Goal: Information Seeking & Learning: Check status

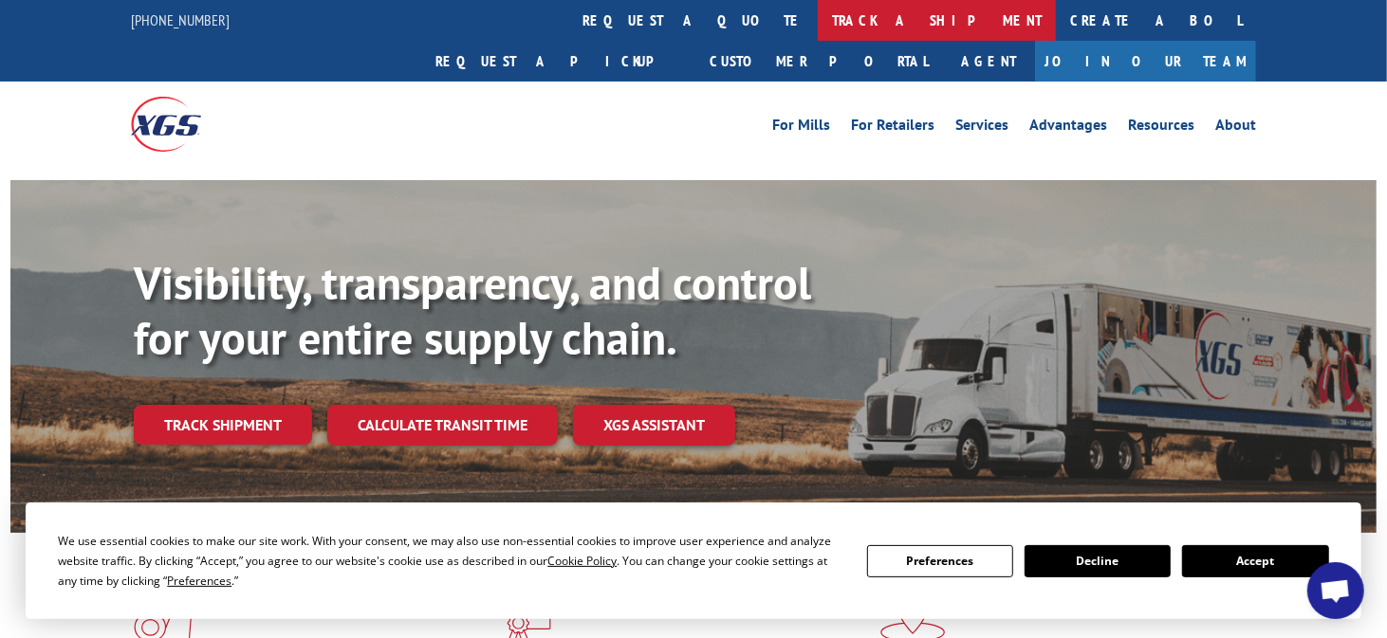
click at [818, 21] on link "track a shipment" at bounding box center [937, 20] width 238 height 41
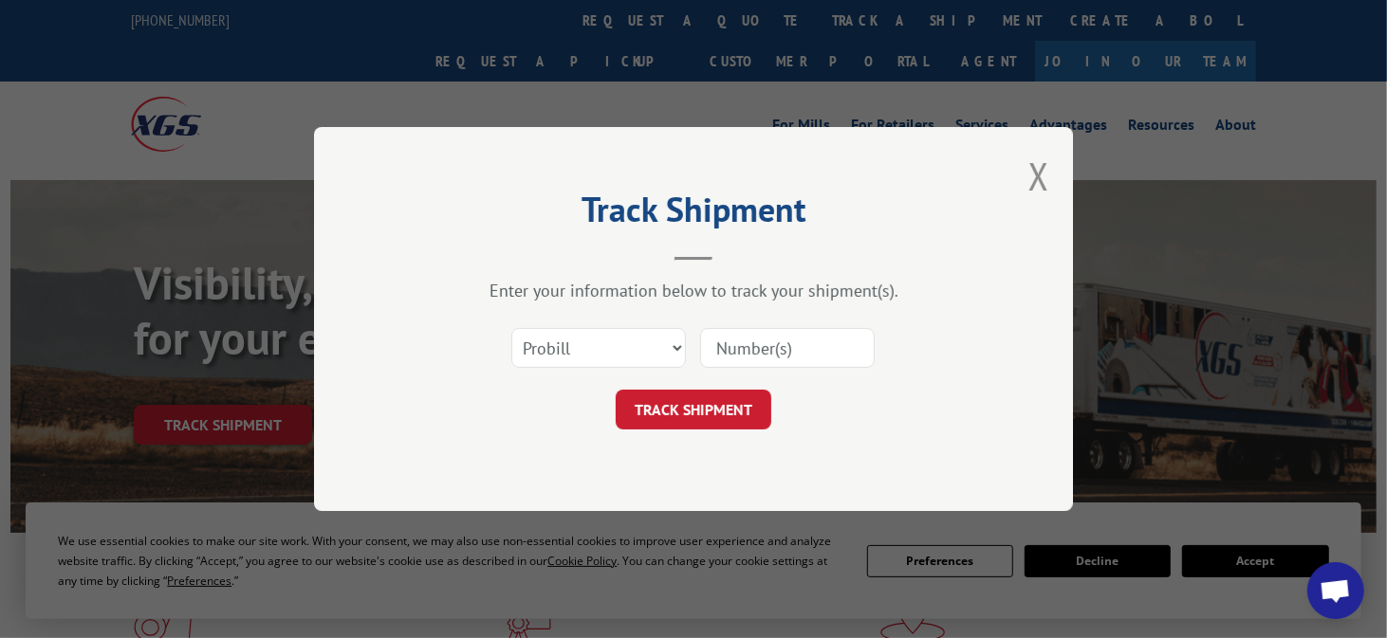
click at [743, 354] on input at bounding box center [787, 348] width 175 height 40
type input "2866841"
click at [701, 413] on button "TRACK SHIPMENT" at bounding box center [694, 410] width 156 height 40
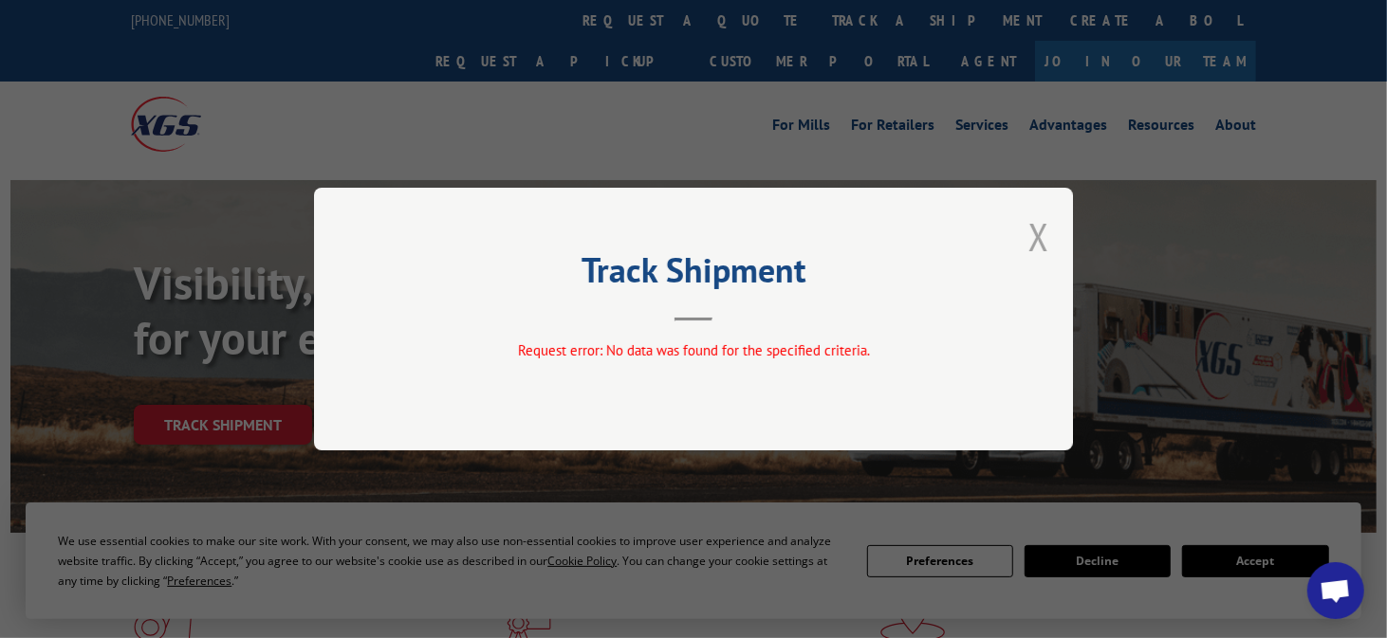
click at [1039, 233] on button "Close modal" at bounding box center [1038, 237] width 21 height 50
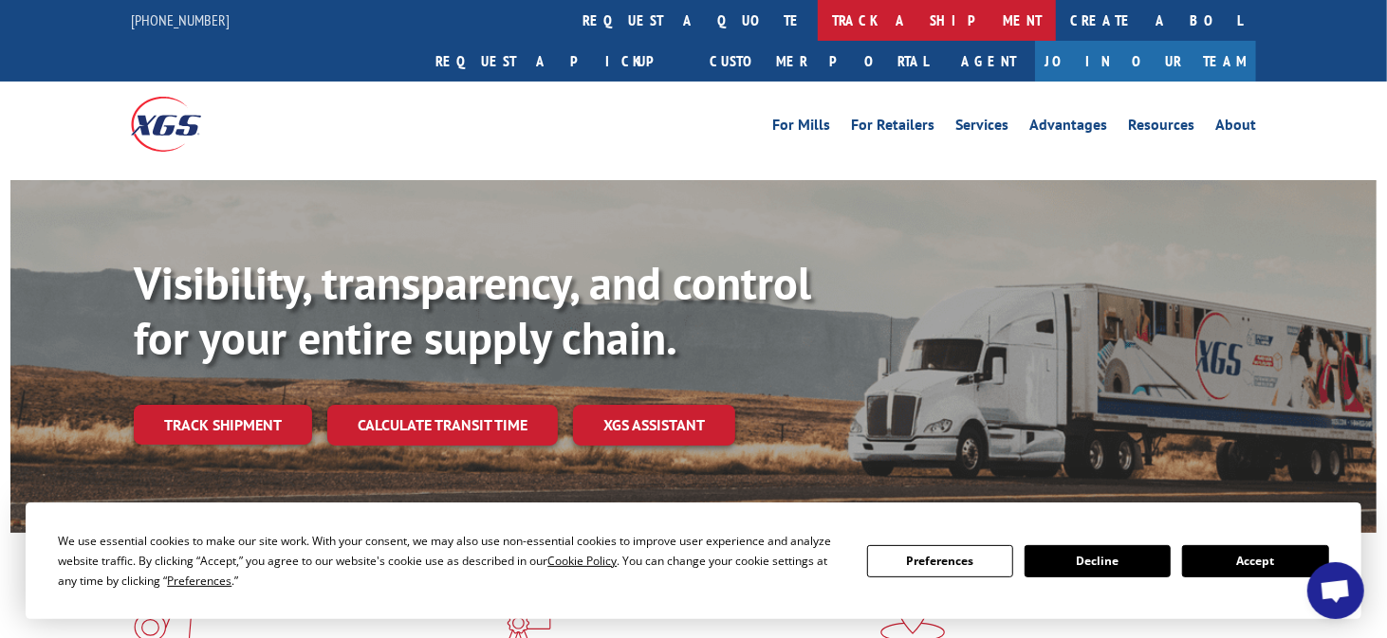
click at [818, 19] on link "track a shipment" at bounding box center [937, 20] width 238 height 41
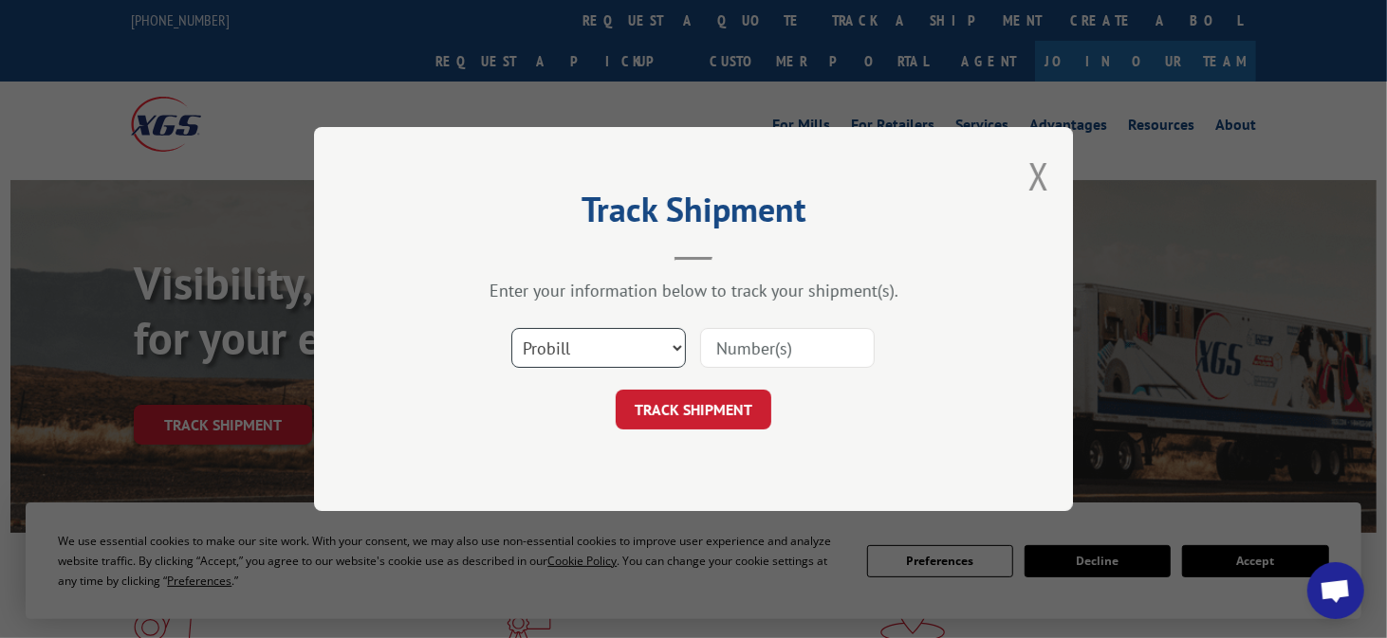
click at [678, 343] on select "Select category... Probill BOL PO" at bounding box center [598, 348] width 175 height 40
select select "bol"
click at [511, 328] on select "Select category... Probill BOL PO" at bounding box center [598, 348] width 175 height 40
click at [781, 346] on input at bounding box center [787, 348] width 175 height 40
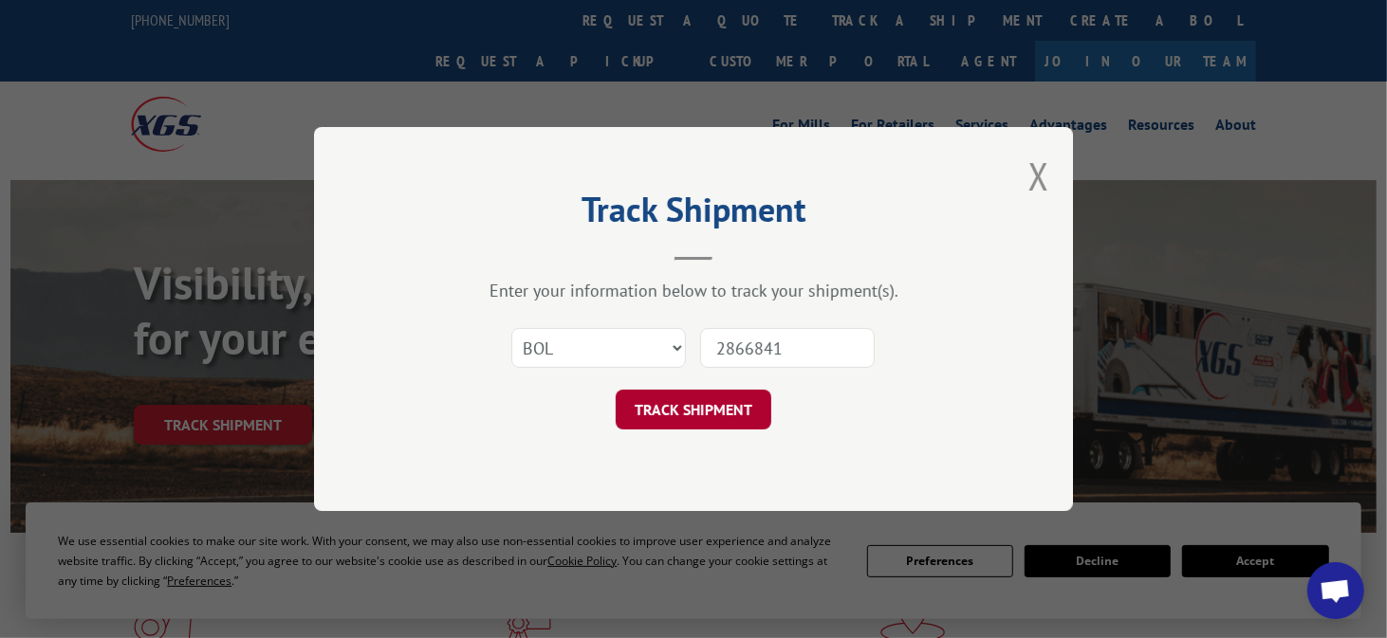
type input "2866841"
click at [673, 413] on button "TRACK SHIPMENT" at bounding box center [694, 410] width 156 height 40
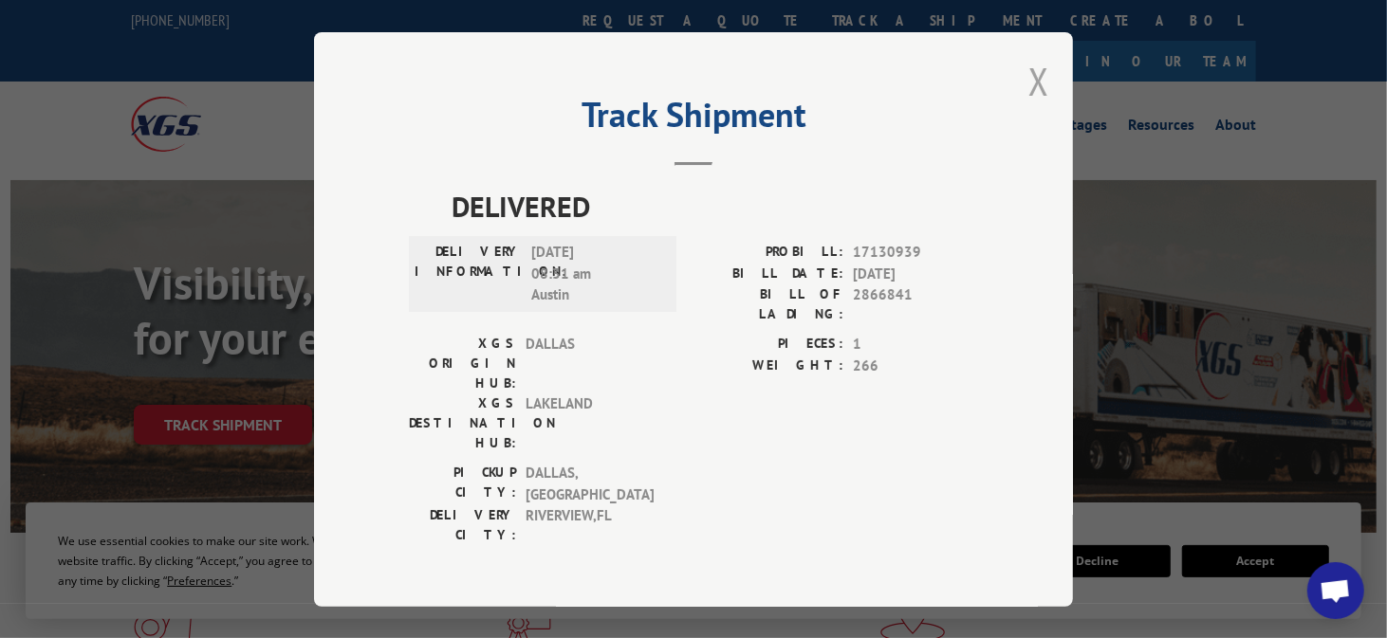
click at [1029, 87] on button "Close modal" at bounding box center [1038, 81] width 21 height 50
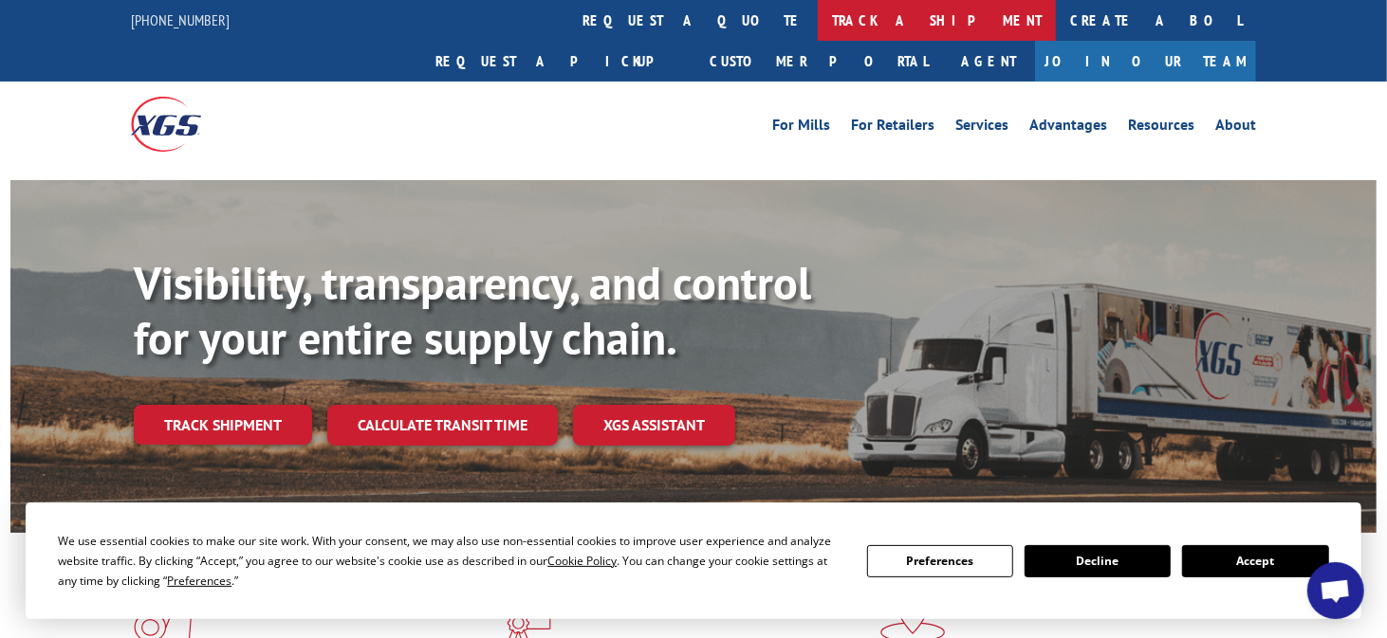
click at [818, 29] on link "track a shipment" at bounding box center [937, 20] width 238 height 41
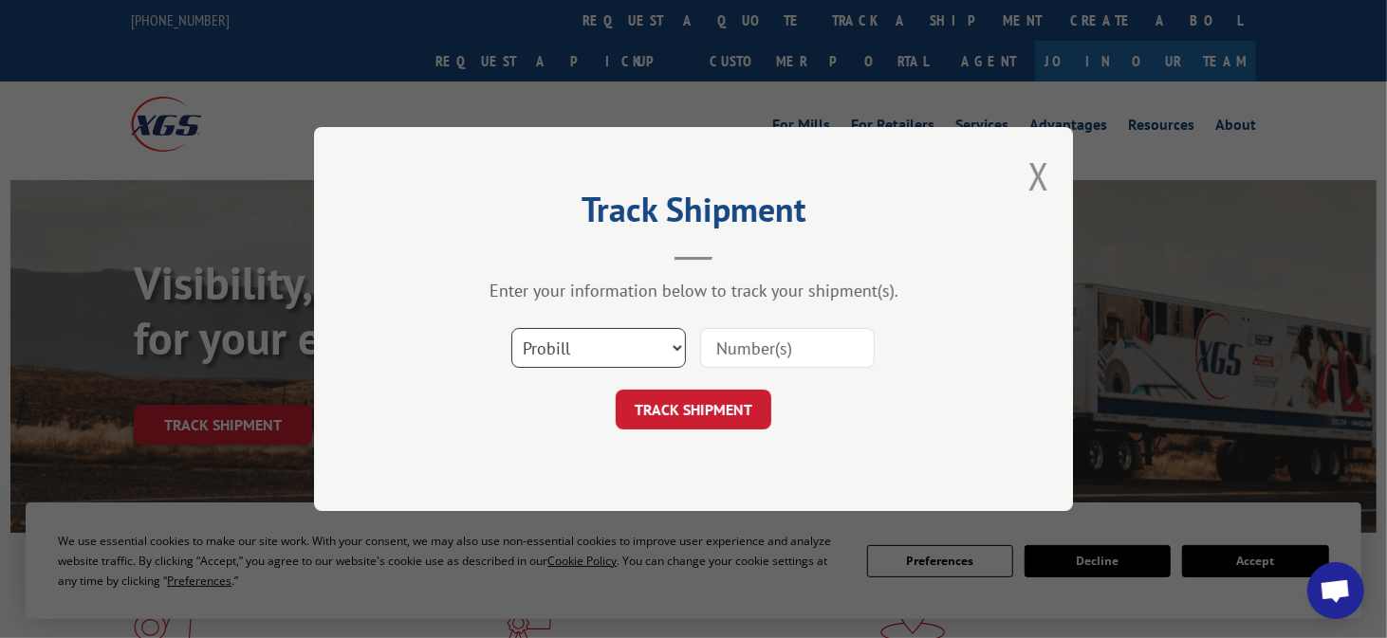
click at [614, 356] on select "Select category... Probill BOL PO" at bounding box center [598, 348] width 175 height 40
select select "po"
click at [511, 328] on select "Select category... Probill BOL PO" at bounding box center [598, 348] width 175 height 40
click at [813, 346] on input at bounding box center [787, 348] width 175 height 40
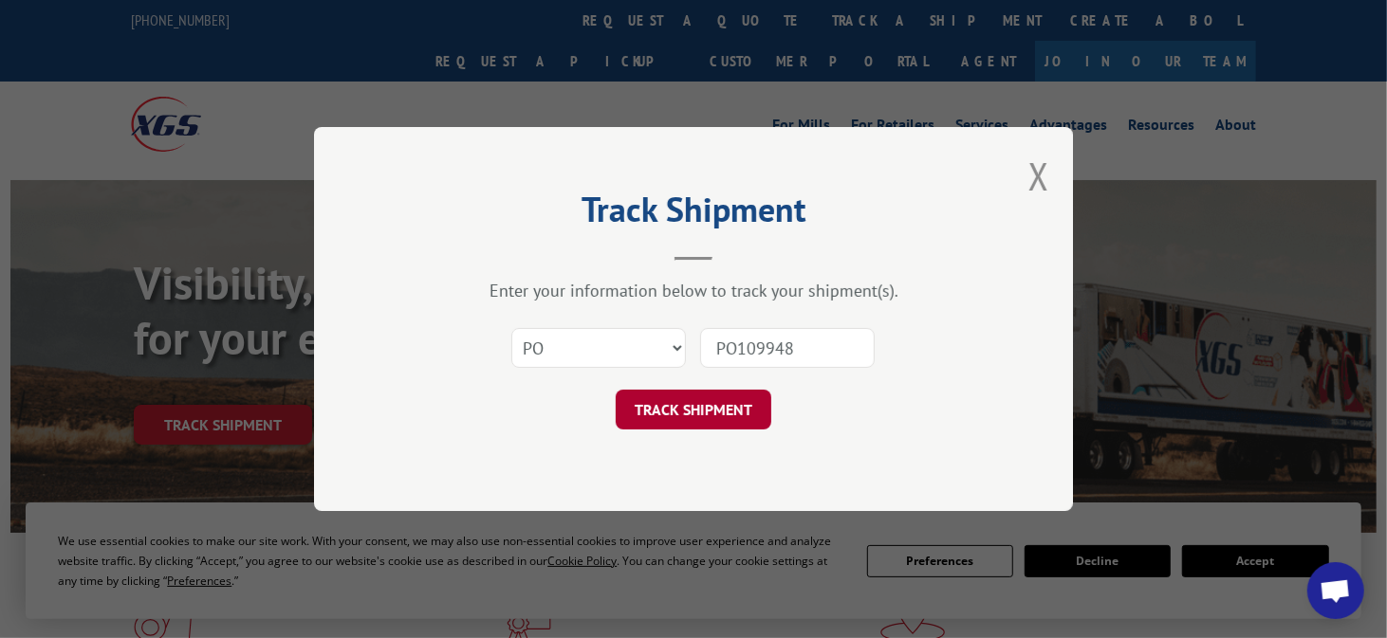
type input "PO109948"
click at [693, 412] on button "TRACK SHIPMENT" at bounding box center [694, 410] width 156 height 40
